Goal: Task Accomplishment & Management: Complete application form

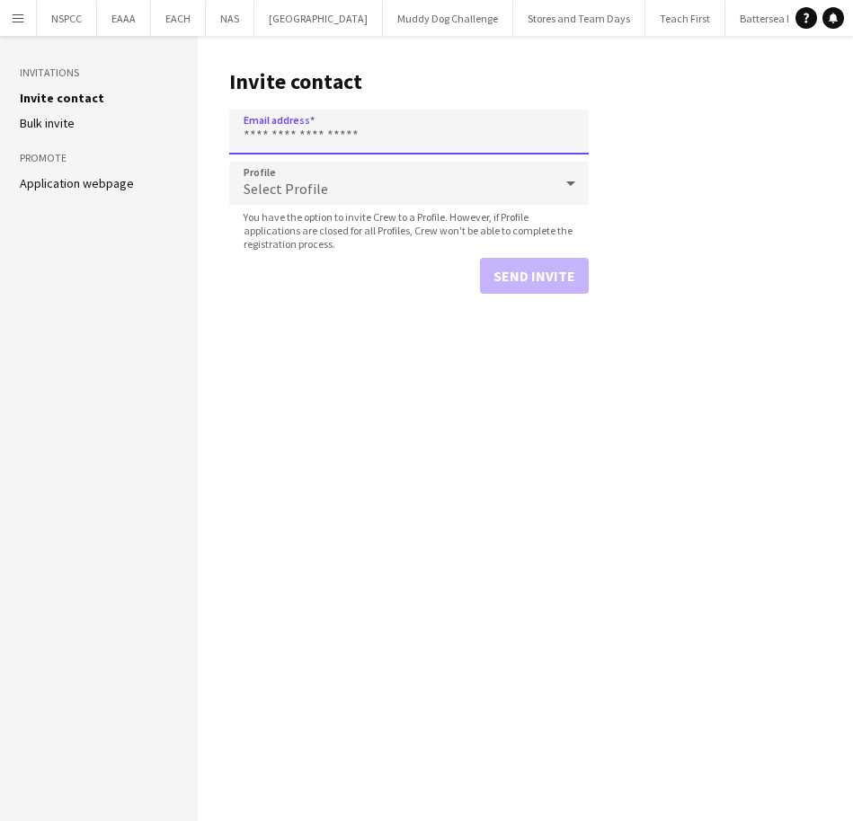
click at [288, 133] on input "Email address" at bounding box center [408, 132] width 359 height 45
type input "**********"
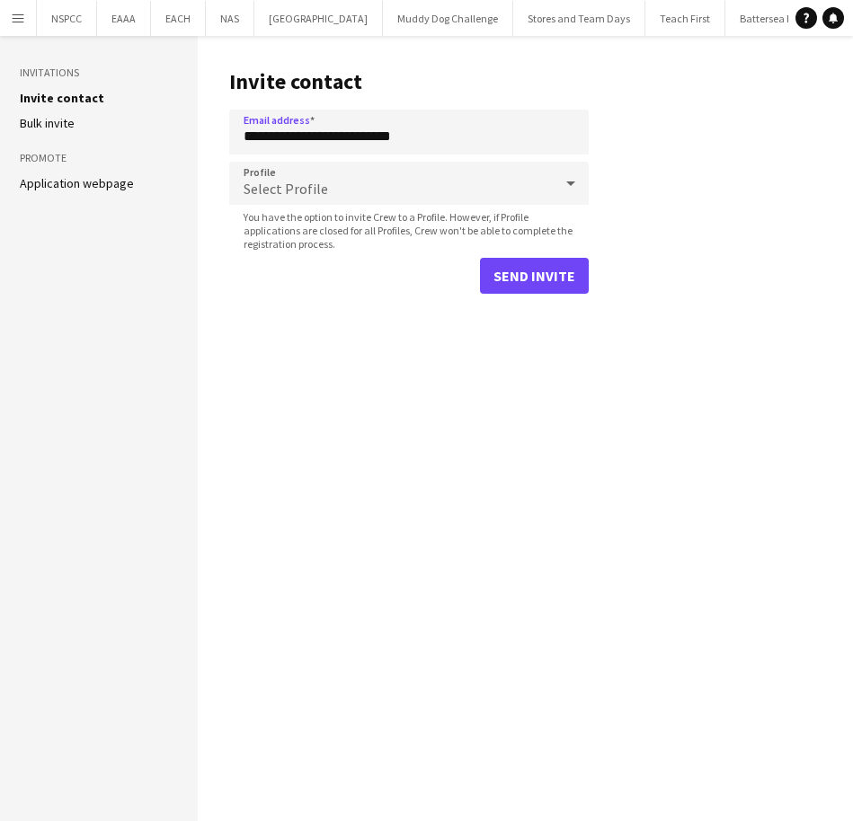
click at [314, 189] on span "Select Profile" at bounding box center [286, 189] width 84 height 18
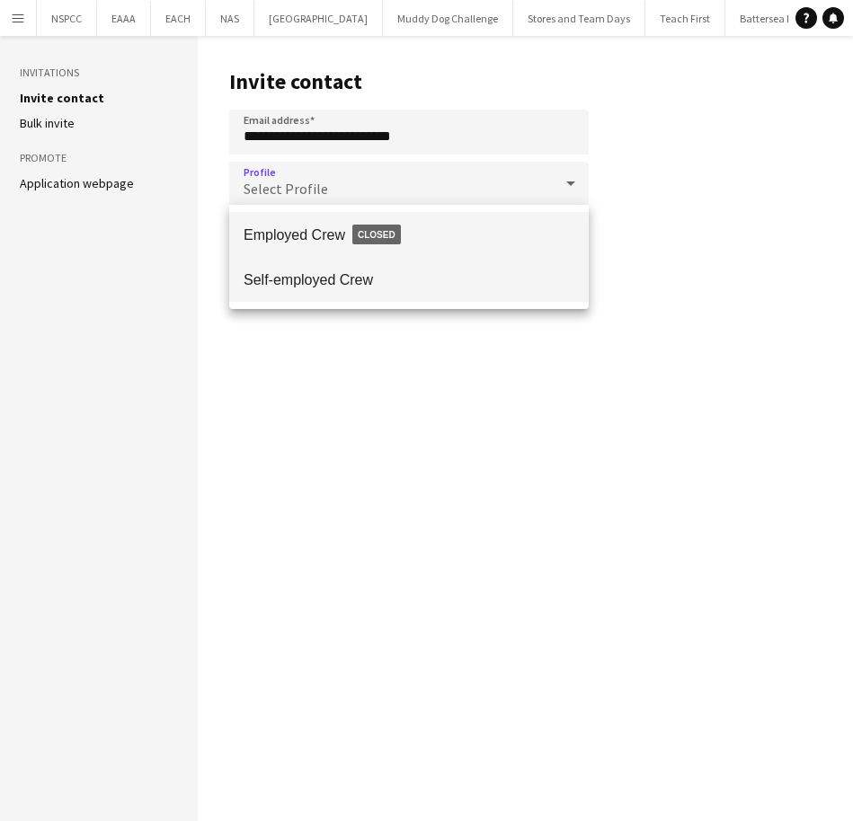
click at [336, 274] on span "Self-employed Crew" at bounding box center [409, 279] width 331 height 17
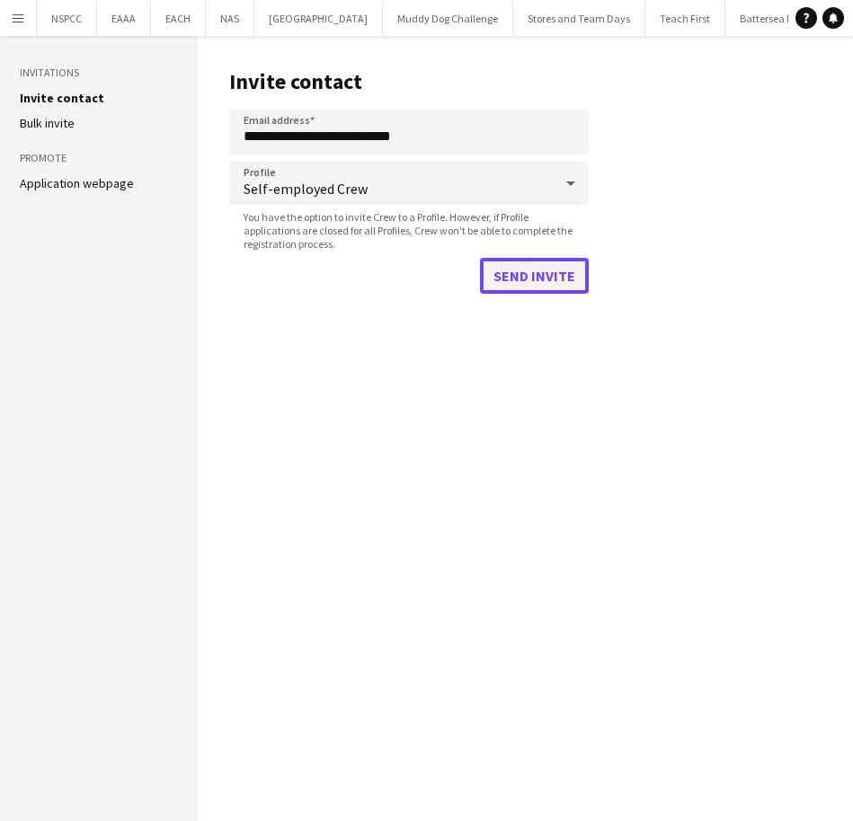
click at [495, 281] on button "Send invite" at bounding box center [534, 276] width 109 height 36
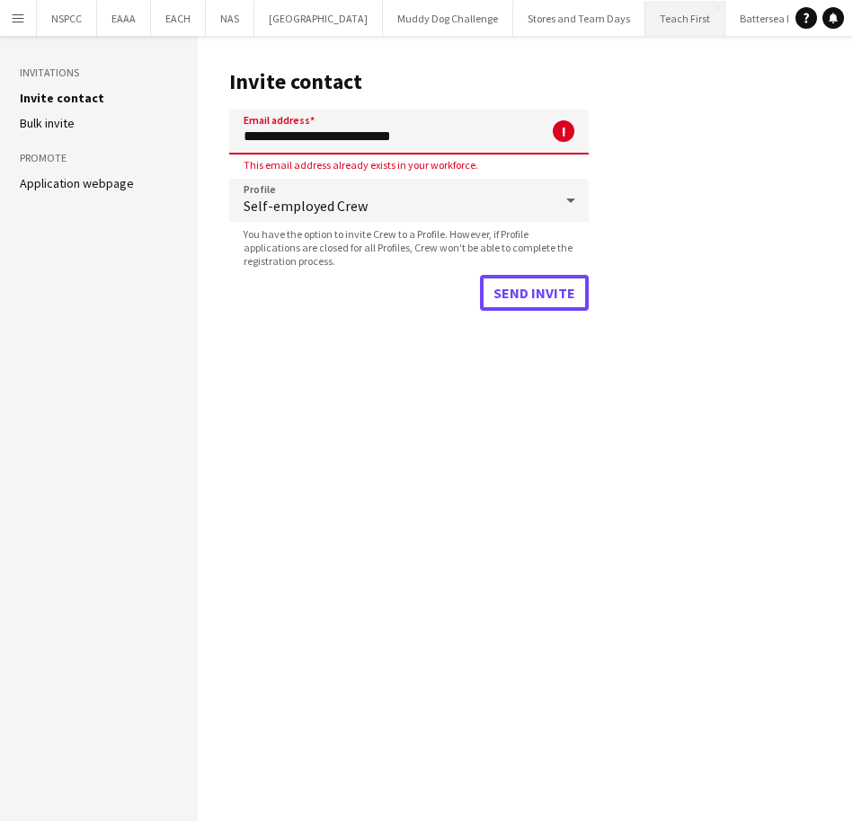
scroll to position [0, 650]
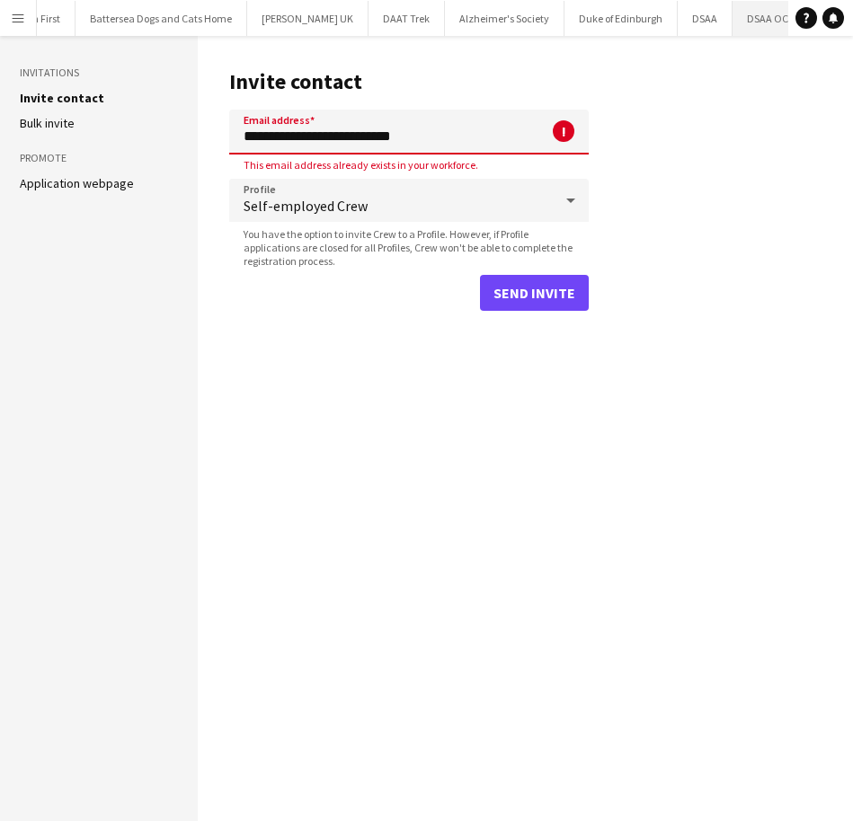
click at [737, 14] on button "DSAA OCR Close" at bounding box center [770, 18] width 76 height 35
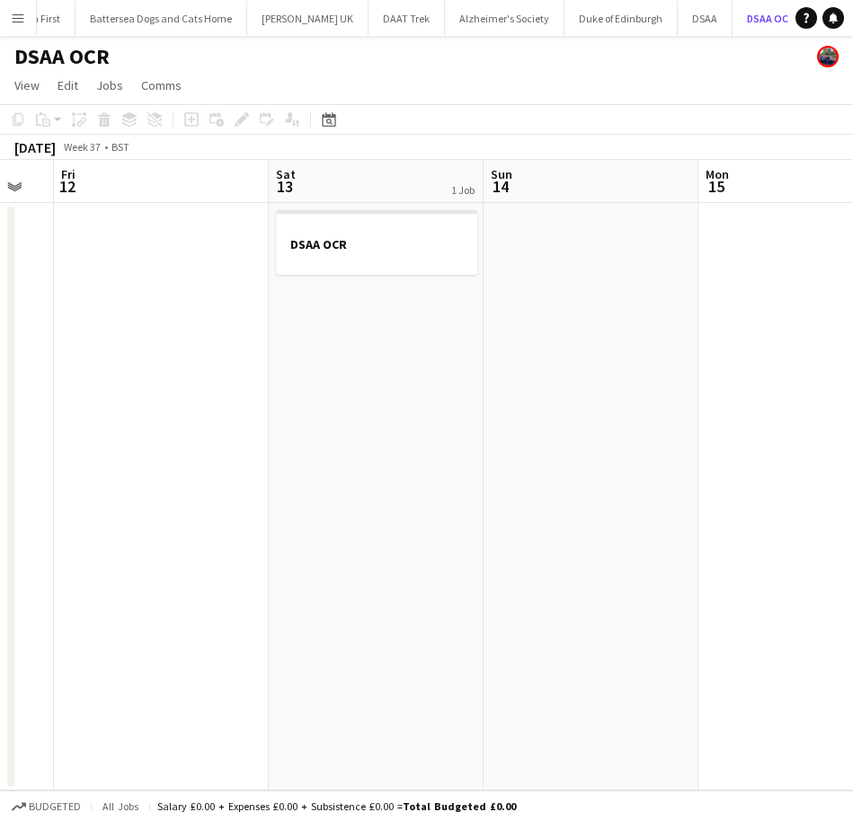
scroll to position [0, 376]
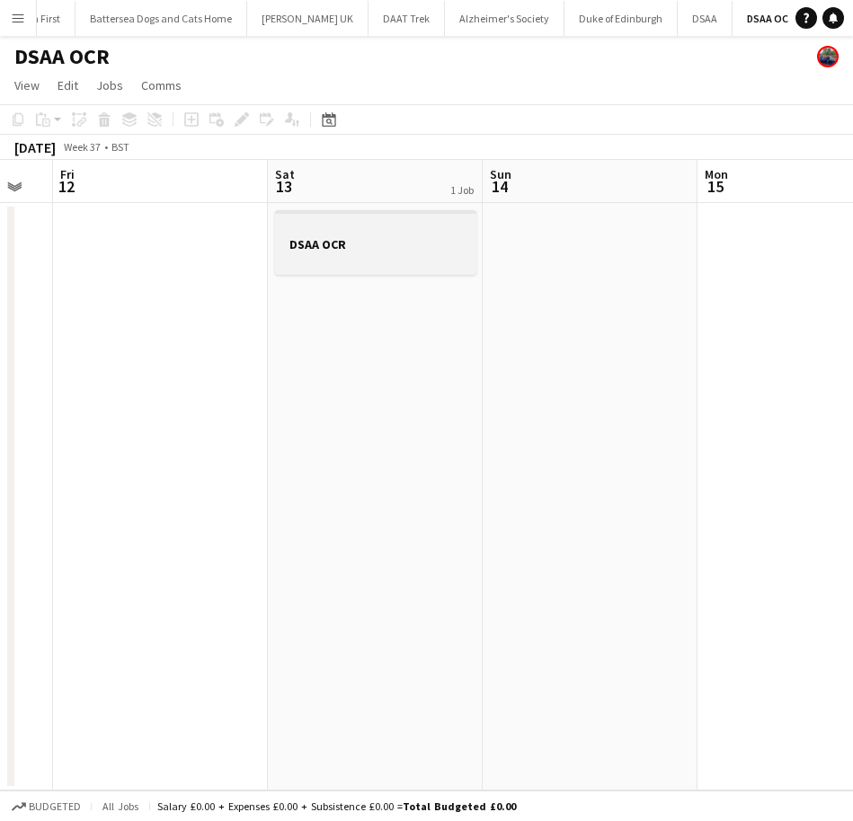
click at [406, 257] on div at bounding box center [375, 259] width 201 height 14
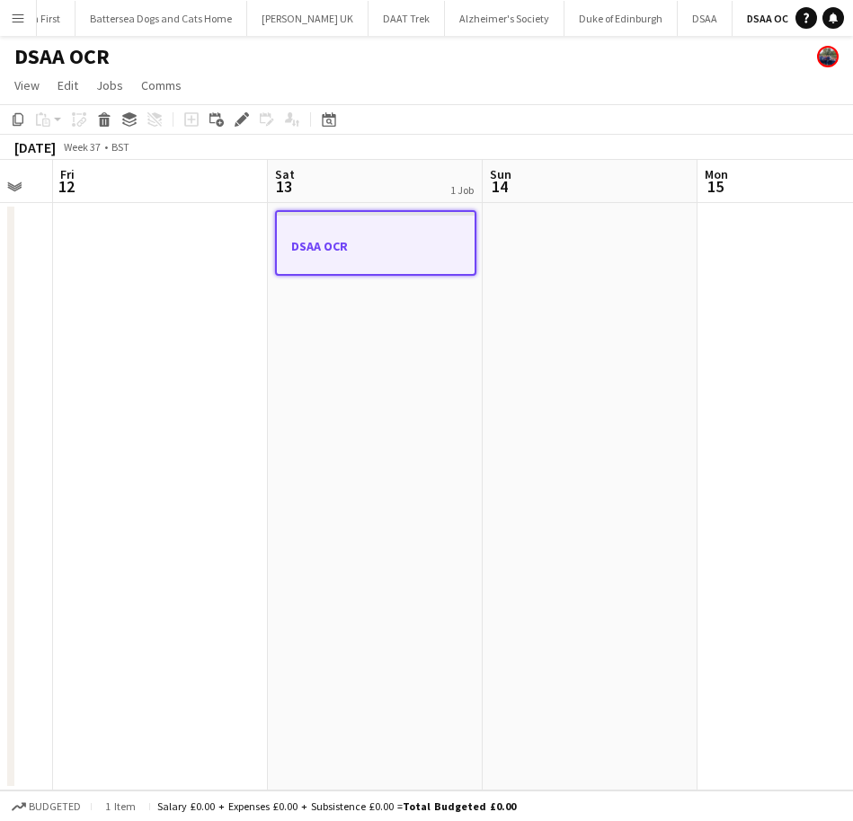
click at [359, 244] on h3 "DSAA OCR" at bounding box center [376, 246] width 198 height 16
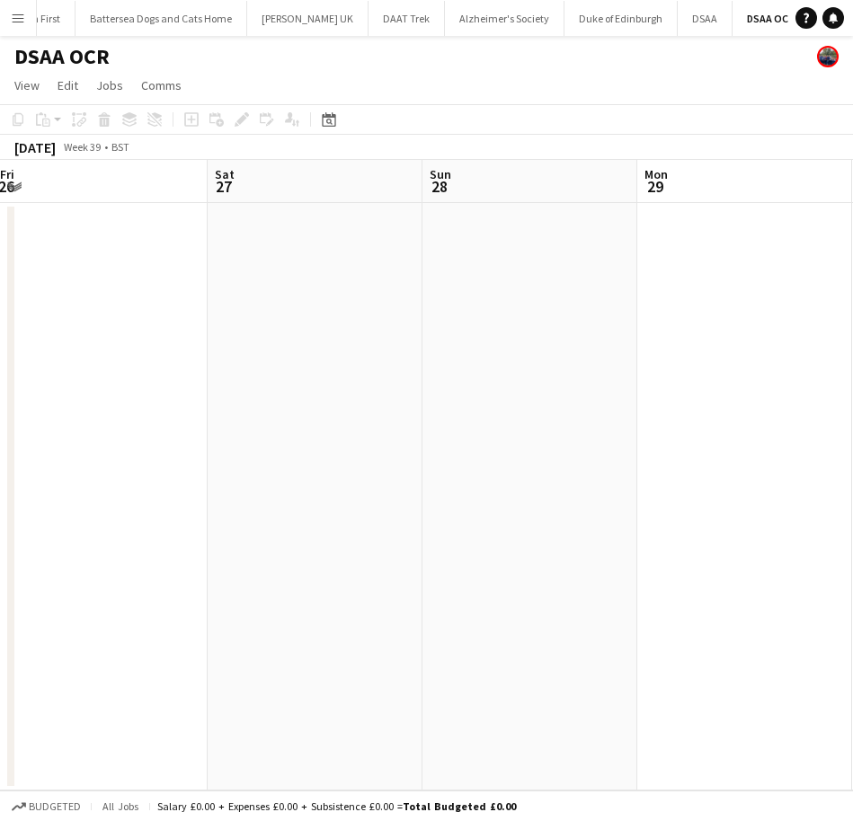
scroll to position [0, 419]
click at [163, 332] on app-date-cell at bounding box center [118, 497] width 215 height 588
click at [313, 318] on app-date-cell at bounding box center [355, 497] width 215 height 588
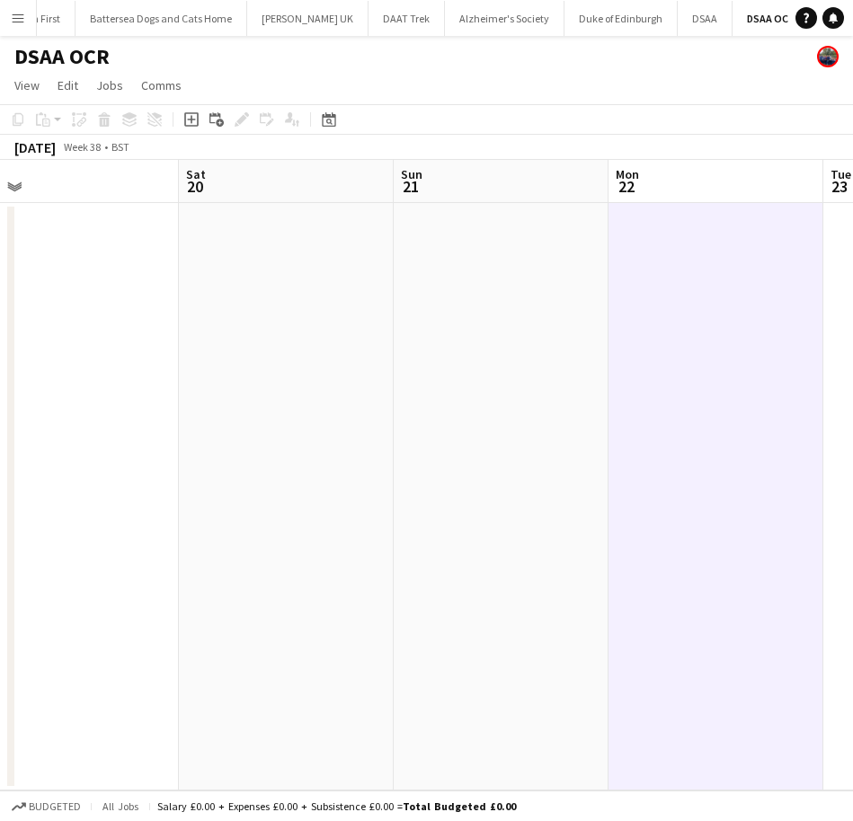
scroll to position [0, 452]
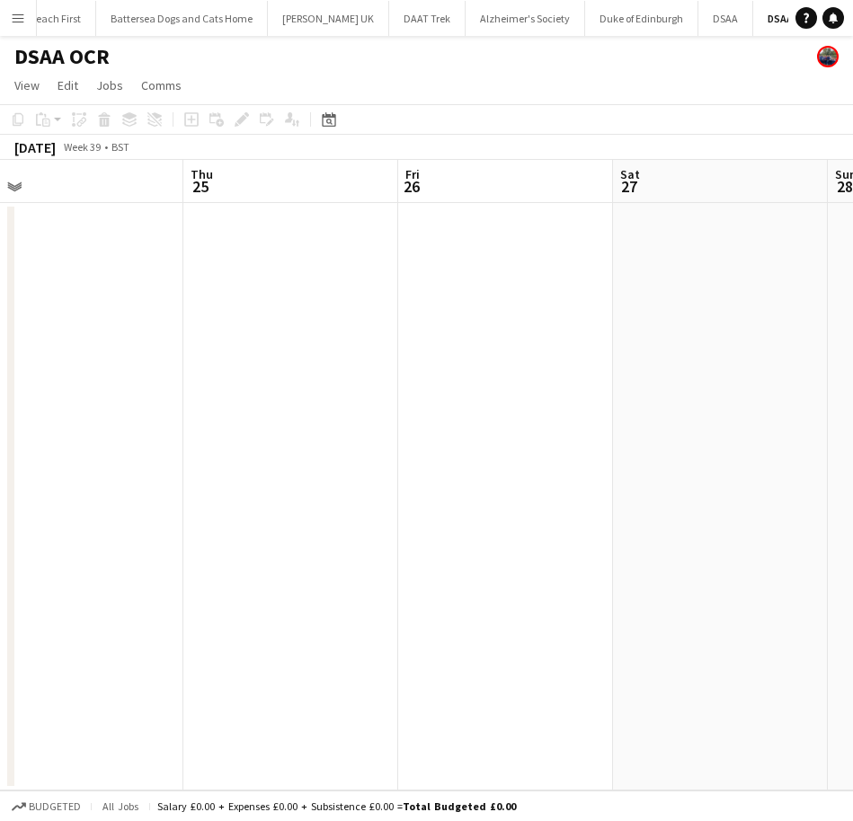
scroll to position [0, 561]
